Goal: Task Accomplishment & Management: Manage account settings

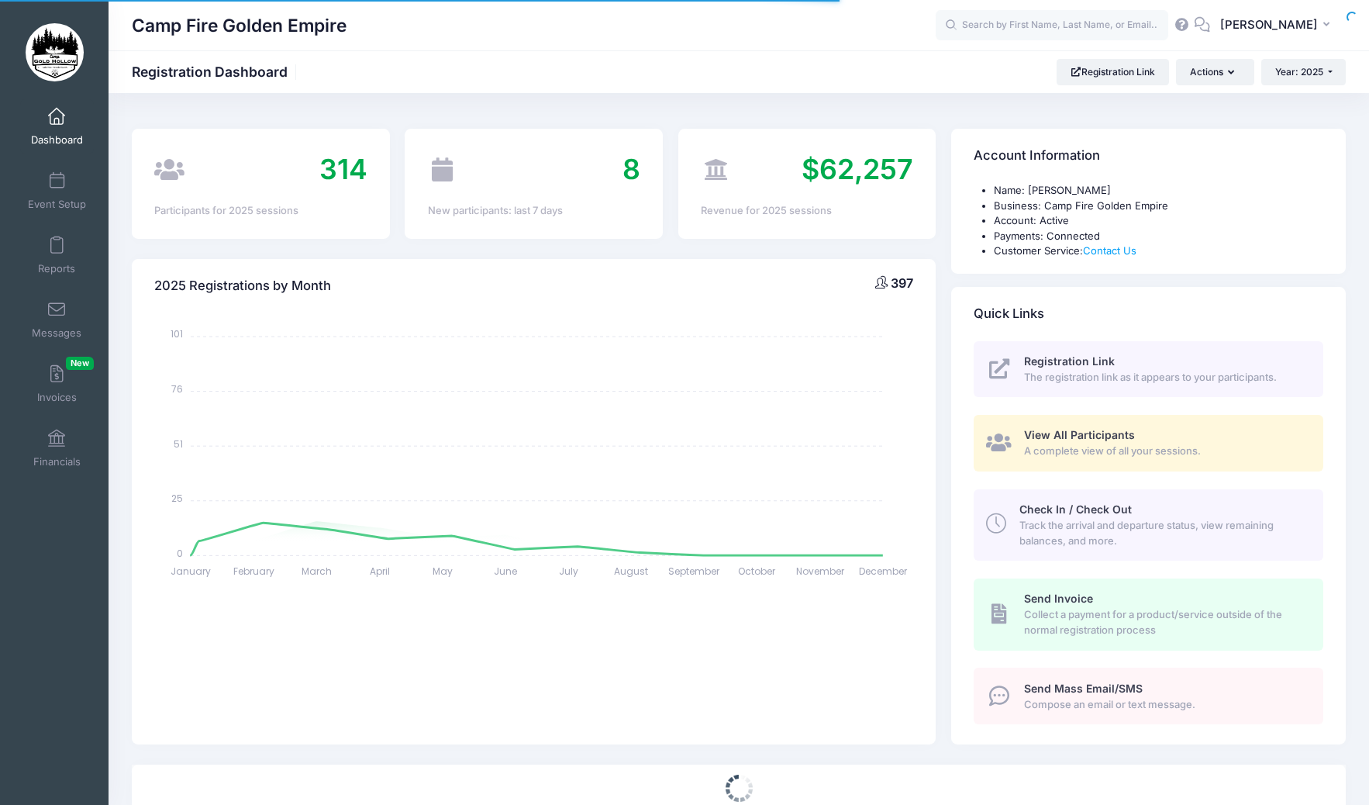
select select
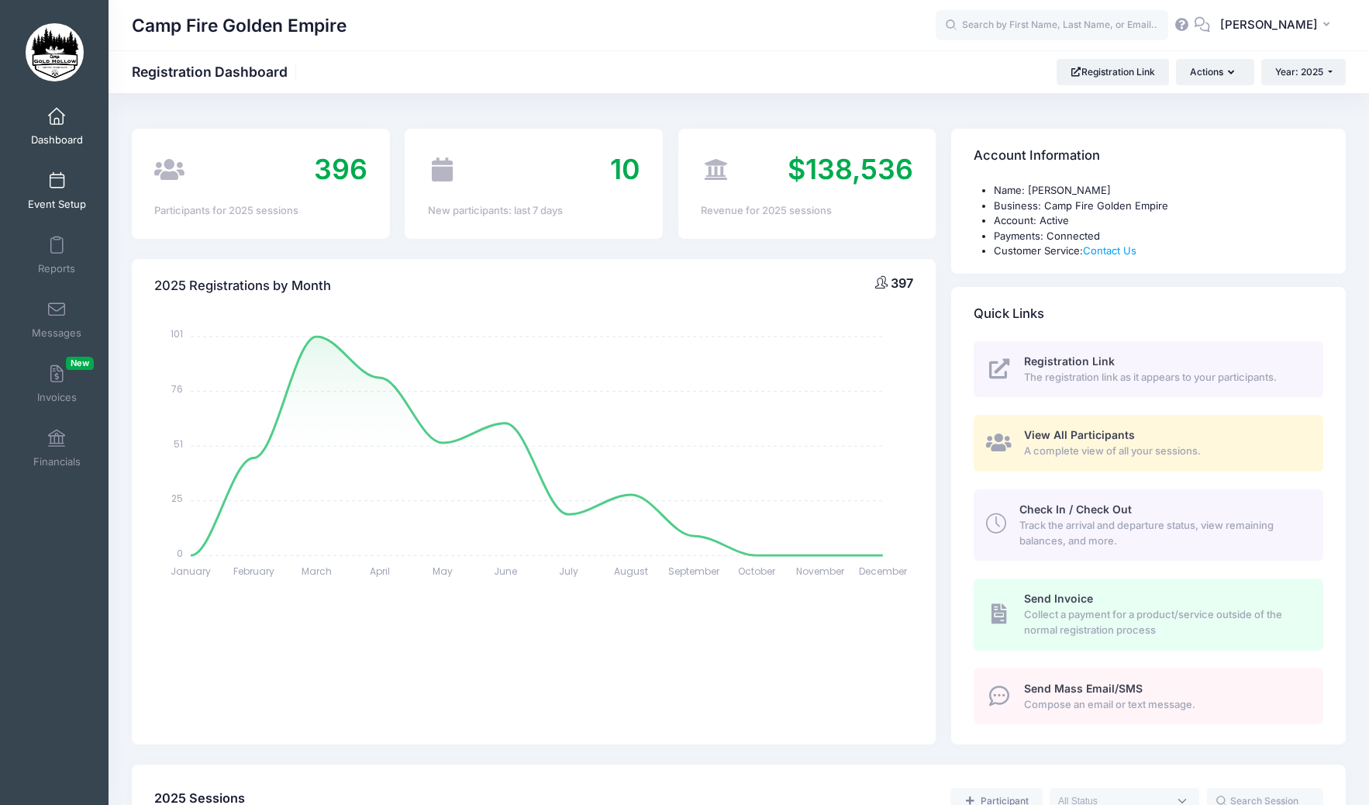
click at [57, 177] on span at bounding box center [57, 181] width 0 height 17
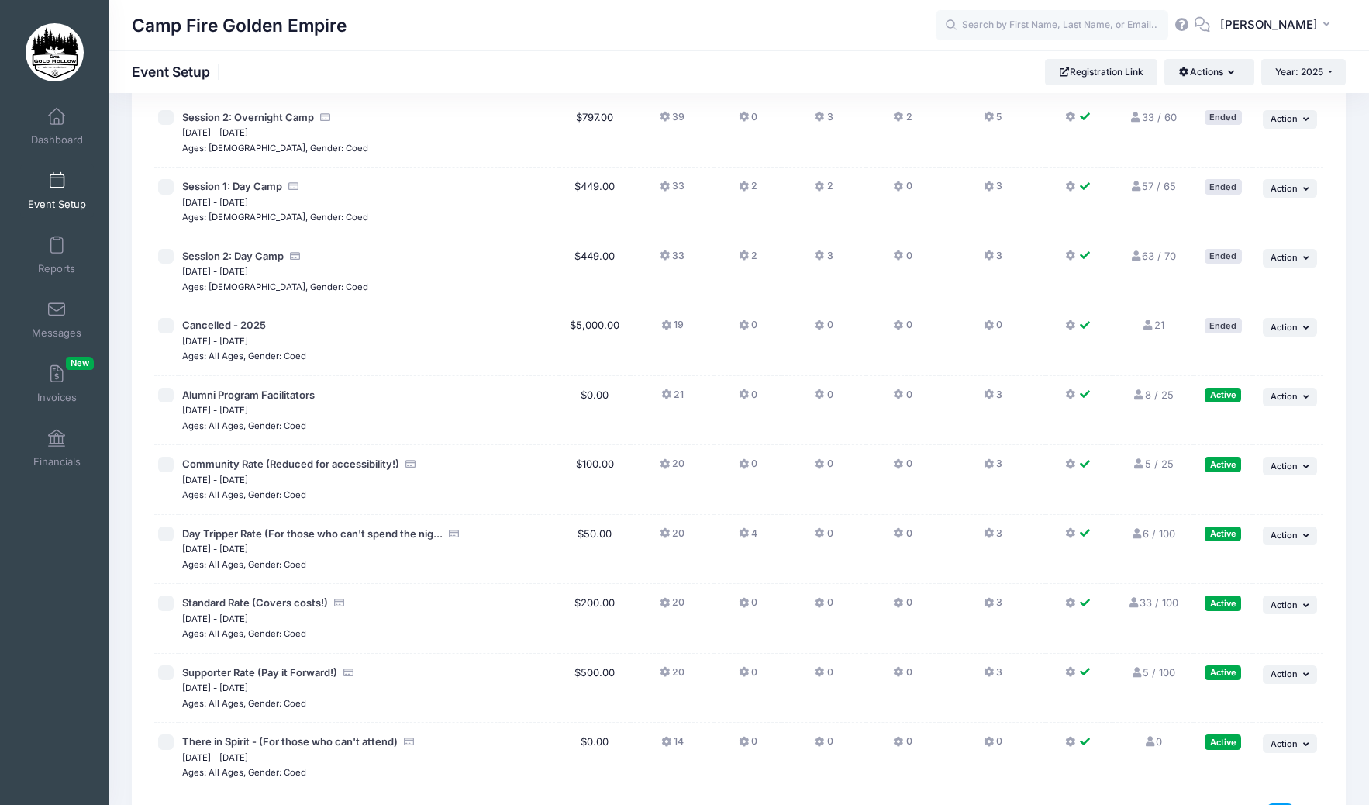
scroll to position [1086, 0]
